Goal: Transaction & Acquisition: Purchase product/service

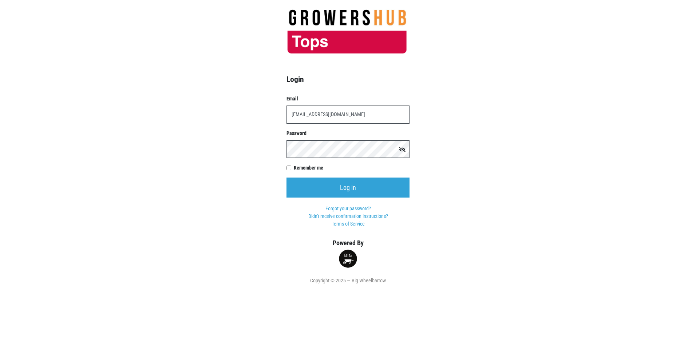
type input "[EMAIL_ADDRESS][DOMAIN_NAME]"
click at [287, 178] on input "Log in" at bounding box center [348, 188] width 123 height 20
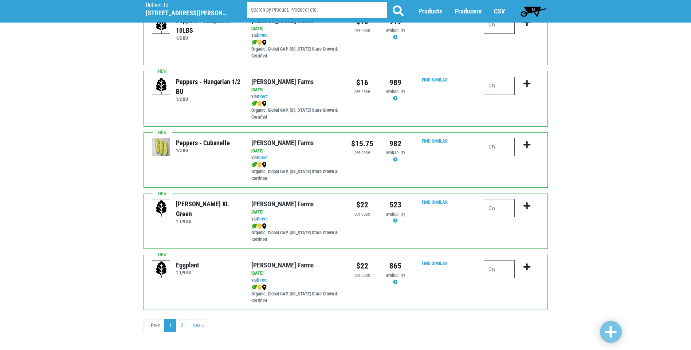
scroll to position [999, 0]
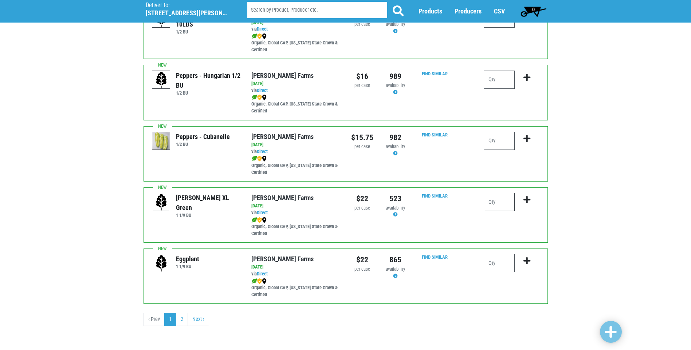
click at [492, 201] on input "number" at bounding box center [499, 202] width 31 height 18
type input "1"
click at [528, 200] on icon "submit" at bounding box center [526, 200] width 7 height 8
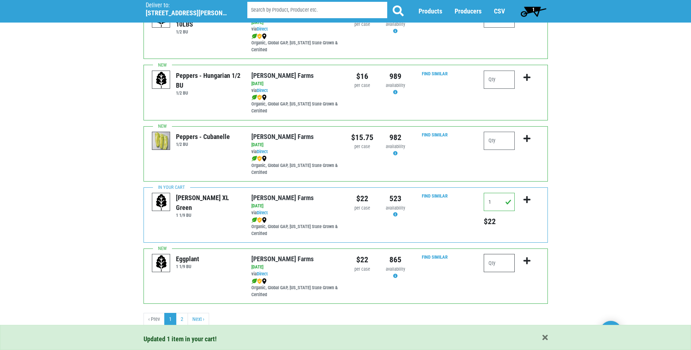
click at [490, 266] on input "number" at bounding box center [499, 263] width 31 height 18
type input "1"
click at [526, 262] on icon "submit" at bounding box center [526, 261] width 7 height 8
click at [181, 319] on link "2" at bounding box center [182, 319] width 12 height 13
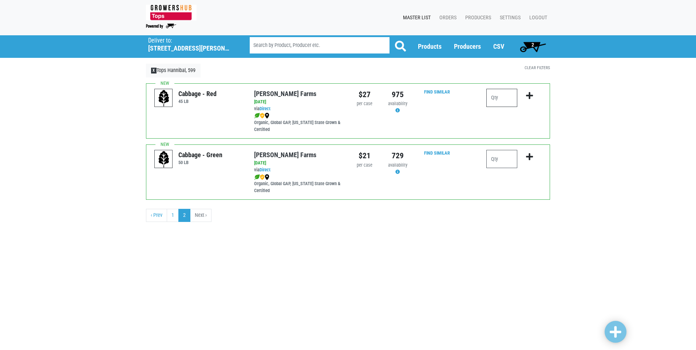
click at [493, 99] on input "number" at bounding box center [502, 98] width 31 height 18
type input "1"
click at [530, 94] on icon "submit" at bounding box center [529, 96] width 7 height 8
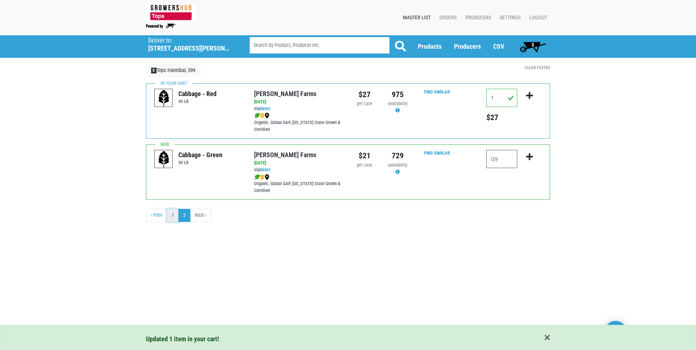
click at [173, 217] on link "1" at bounding box center [173, 215] width 12 height 13
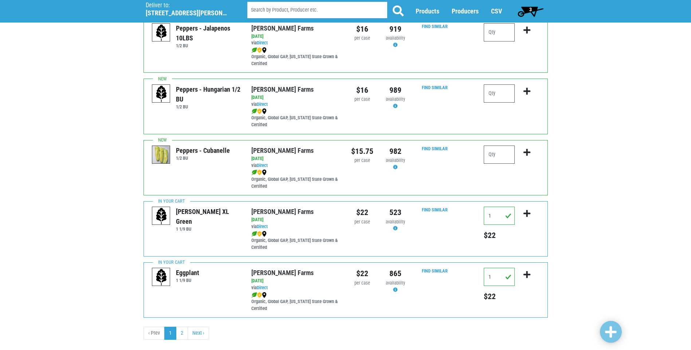
scroll to position [999, 0]
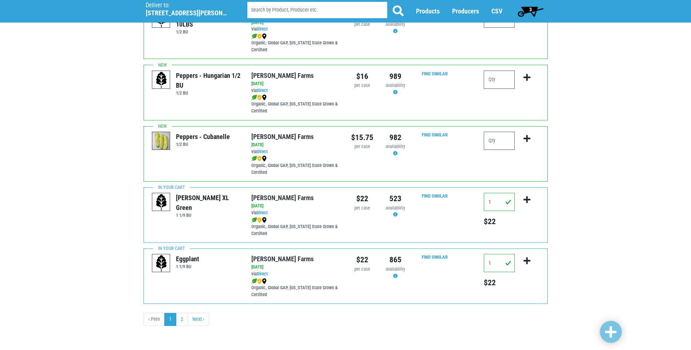
click at [529, 8] on span "3" at bounding box center [530, 10] width 3 height 6
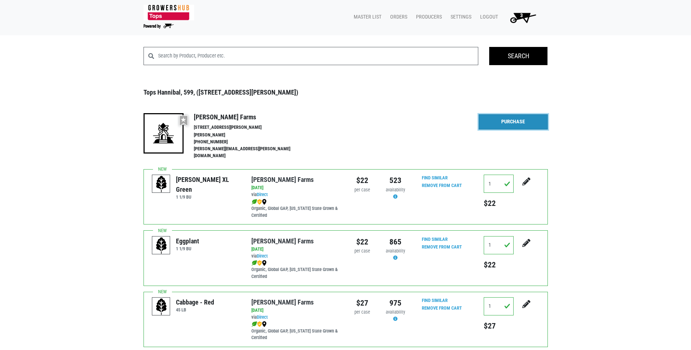
click at [528, 122] on link "Purchase" at bounding box center [513, 121] width 69 height 15
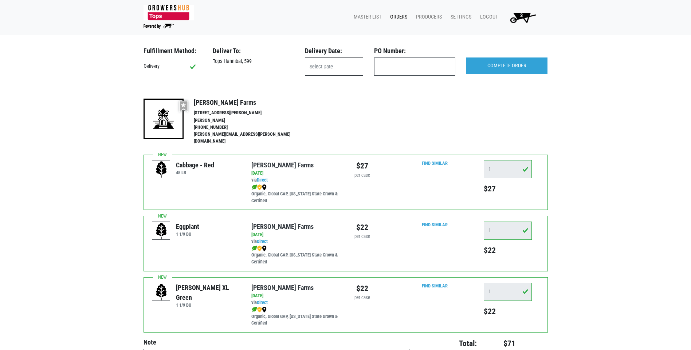
click at [321, 67] on input "text" at bounding box center [334, 67] width 58 height 18
click at [360, 122] on span "8" at bounding box center [361, 120] width 14 height 14
type input "2025-10-08"
click at [502, 69] on input "COMPLETE ORDER" at bounding box center [506, 66] width 81 height 17
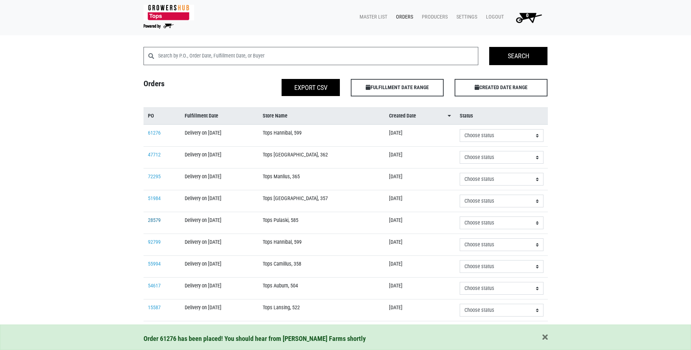
click at [153, 220] on link "28579" at bounding box center [154, 220] width 13 height 6
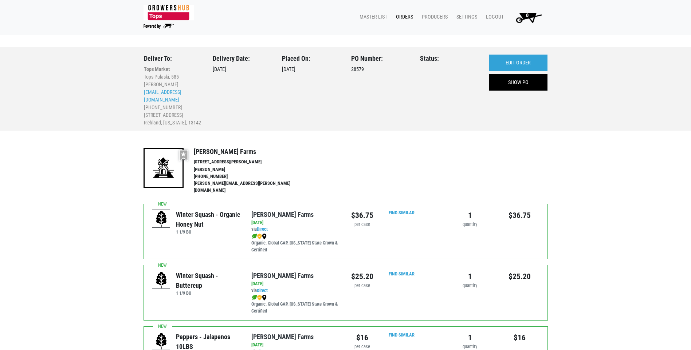
click at [402, 17] on link "Orders" at bounding box center [403, 17] width 26 height 14
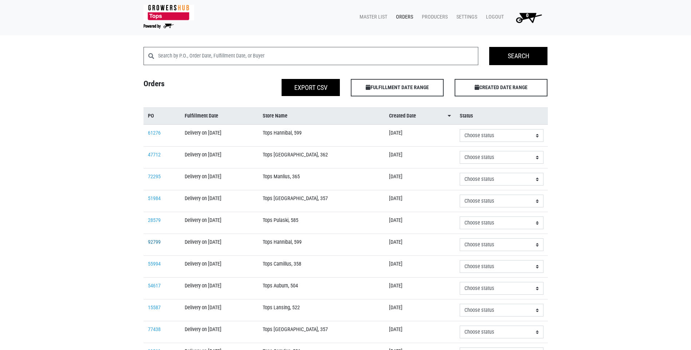
click at [153, 243] on link "92799" at bounding box center [154, 242] width 13 height 6
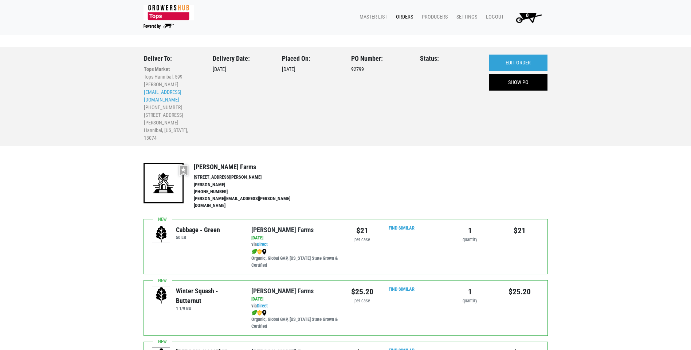
click at [405, 19] on link "Orders" at bounding box center [403, 17] width 26 height 14
